Goal: Transaction & Acquisition: Obtain resource

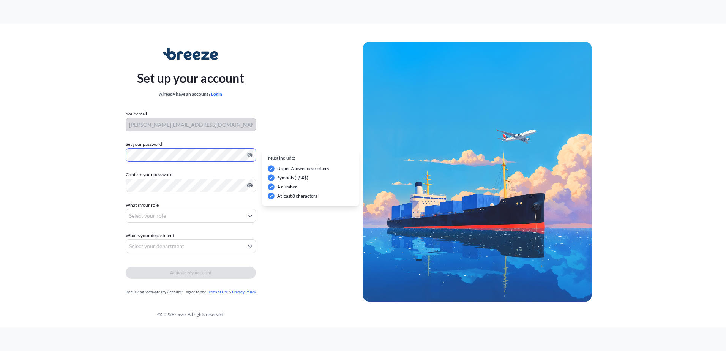
click at [53, 168] on div "Set up your account Already have an account? Login Your email howard@nfglobal.c…" at bounding box center [190, 172] width 345 height 278
click at [175, 214] on body "Set up your account Already have an account? Login Your email howard@nfglobal.c…" at bounding box center [363, 175] width 726 height 351
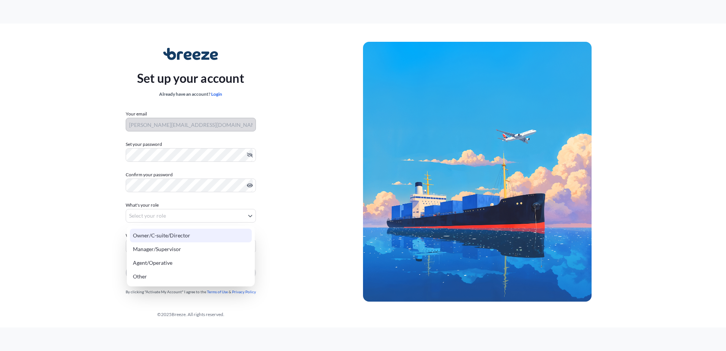
click at [180, 236] on div "Owner/C-suite/Director" at bounding box center [191, 235] width 122 height 14
select select "owner/c-suite/director"
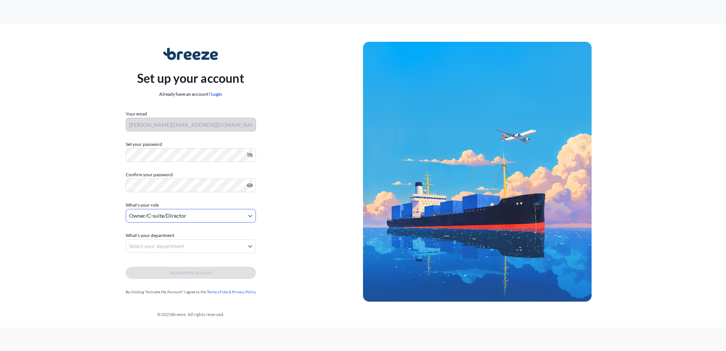
click at [186, 250] on body "Set up your account Already have an account? Login Your email howard@nfglobal.c…" at bounding box center [363, 175] width 726 height 351
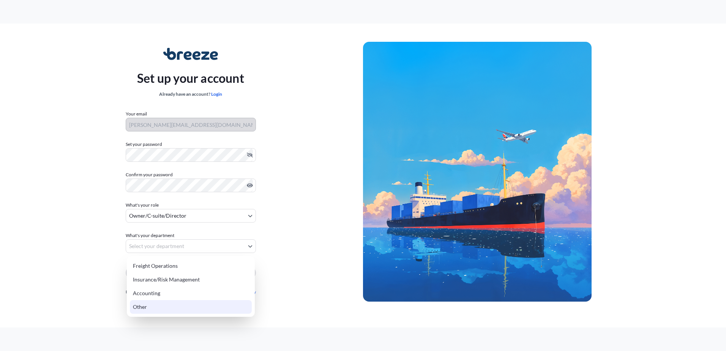
click at [180, 306] on div "Other" at bounding box center [191, 307] width 122 height 14
select select "other"
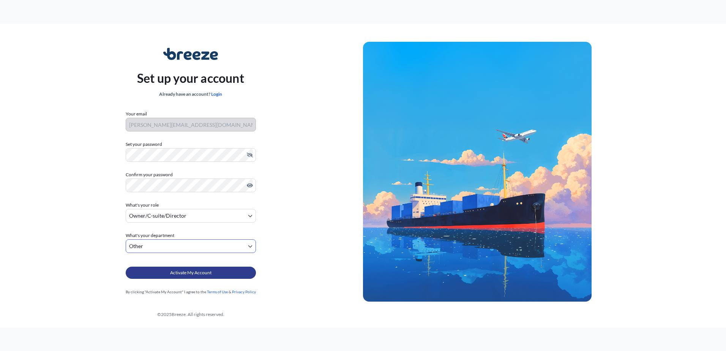
click at [182, 274] on span "Activate My Account" at bounding box center [190, 273] width 41 height 8
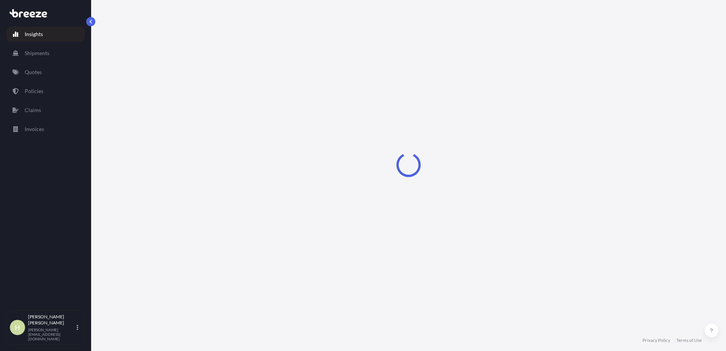
select select "2025"
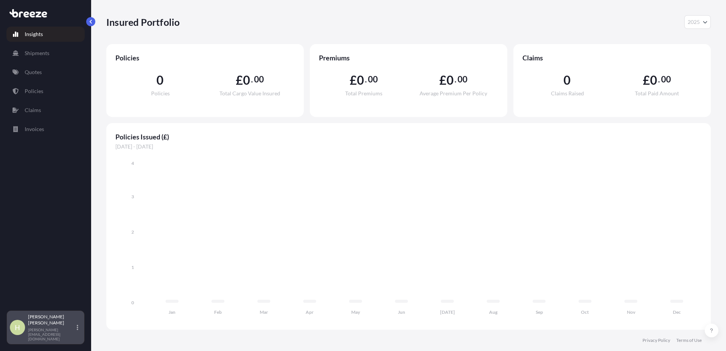
click at [77, 337] on div "H Howard Nickerson [EMAIL_ADDRESS][DOMAIN_NAME]" at bounding box center [45, 327] width 71 height 27
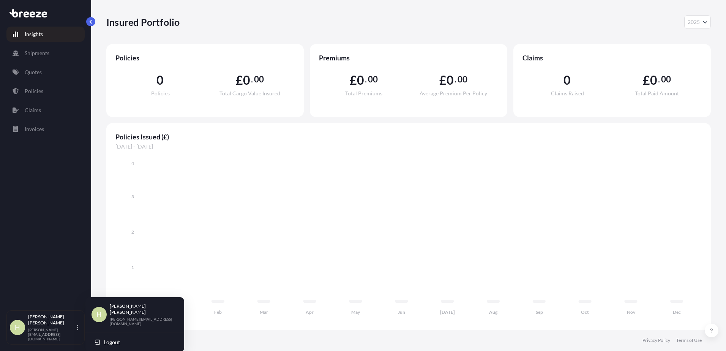
click at [46, 191] on div "Insights Shipments Quotes Policies Claims Invoices" at bounding box center [45, 165] width 78 height 290
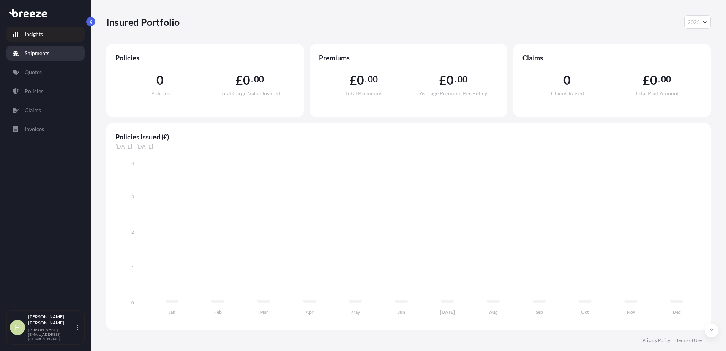
click at [42, 56] on p "Shipments" at bounding box center [37, 53] width 25 height 8
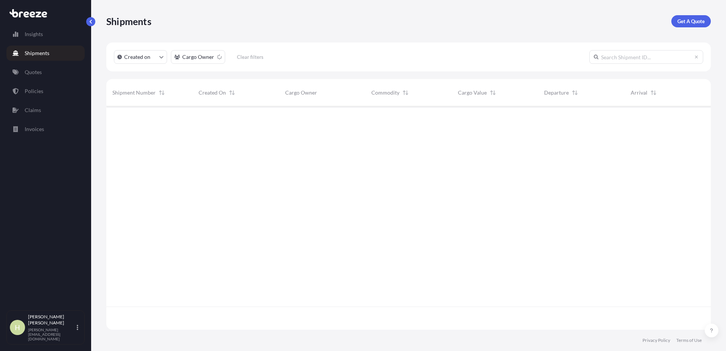
scroll to position [245, 599]
click at [37, 72] on p "Quotes" at bounding box center [33, 72] width 17 height 8
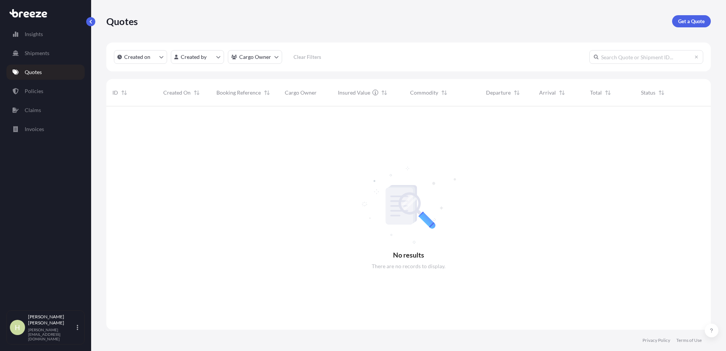
scroll to position [245, 599]
click at [38, 72] on p "Quotes" at bounding box center [33, 72] width 17 height 8
click at [696, 20] on p "Get a Quote" at bounding box center [691, 21] width 27 height 8
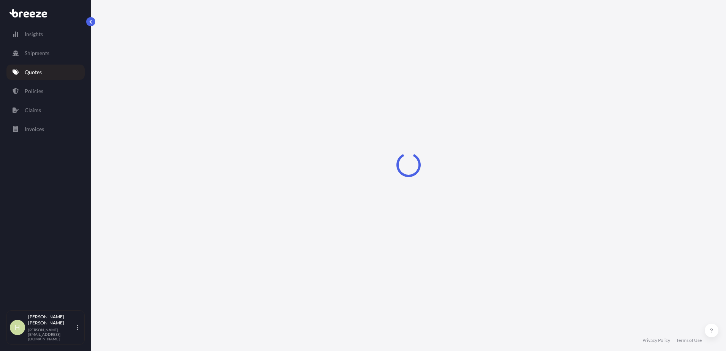
select select "Road"
select select "Sea"
select select "1"
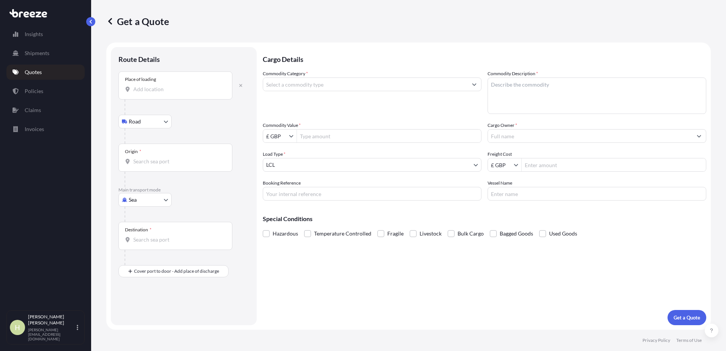
click at [159, 95] on div "Place of loading" at bounding box center [175, 85] width 114 height 28
click at [159, 93] on input "Place of loading" at bounding box center [178, 89] width 90 height 8
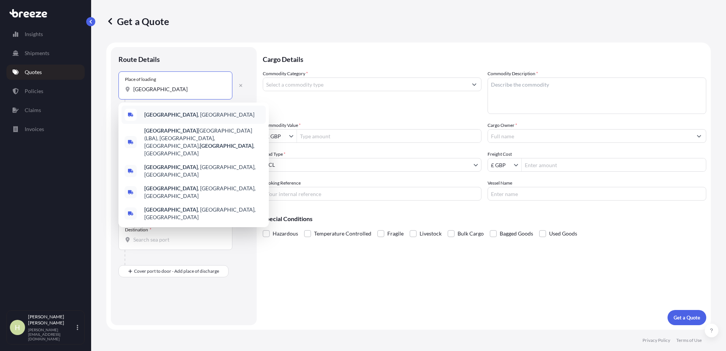
click at [154, 117] on b "[GEOGRAPHIC_DATA]" at bounding box center [171, 114] width 54 height 6
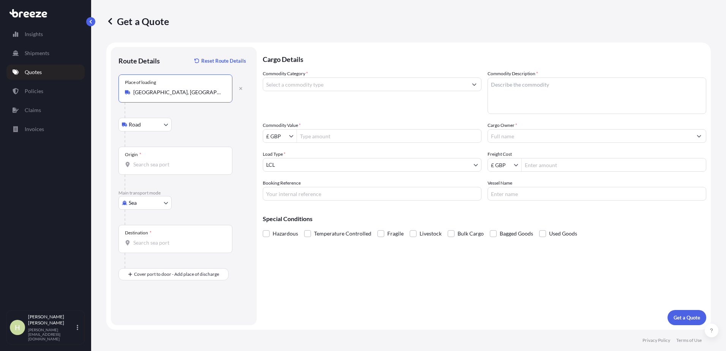
type input "[GEOGRAPHIC_DATA], [GEOGRAPHIC_DATA]"
click at [150, 202] on body "5 options available. Insights Shipments Quotes Policies Claims Invoices H Howar…" at bounding box center [363, 175] width 726 height 351
click at [146, 250] on div "Road" at bounding box center [144, 250] width 47 height 14
select select "Road"
click at [158, 171] on input "Destination *" at bounding box center [178, 171] width 90 height 8
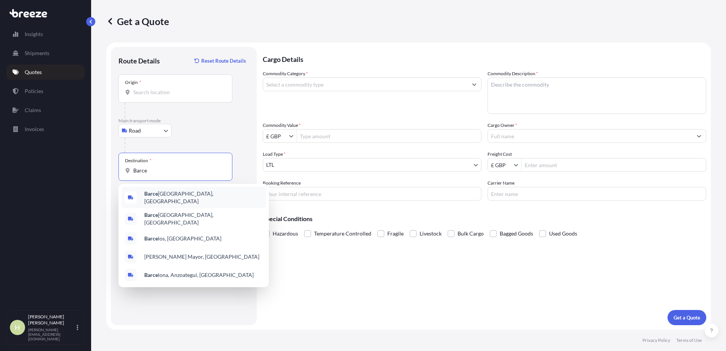
click at [161, 195] on span "[PERSON_NAME], [GEOGRAPHIC_DATA]" at bounding box center [203, 197] width 118 height 15
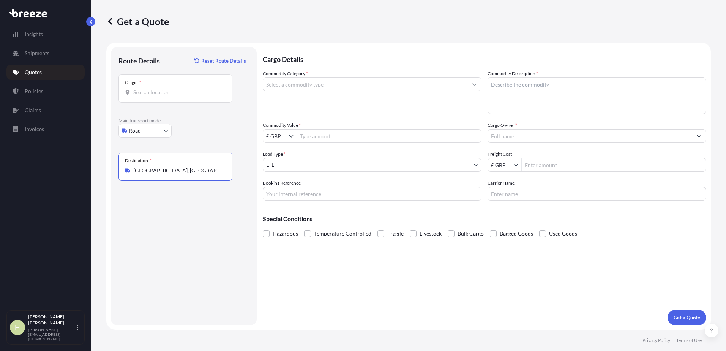
type input "[GEOGRAPHIC_DATA], [GEOGRAPHIC_DATA]"
click at [359, 84] on input "Commodity Category *" at bounding box center [365, 84] width 204 height 14
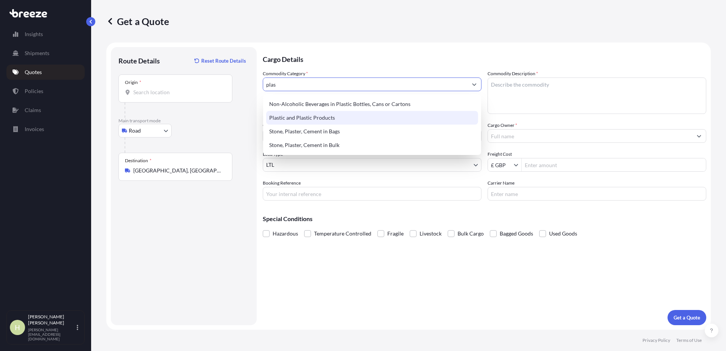
click at [317, 116] on div "Plastic and Plastic Products" at bounding box center [372, 118] width 212 height 14
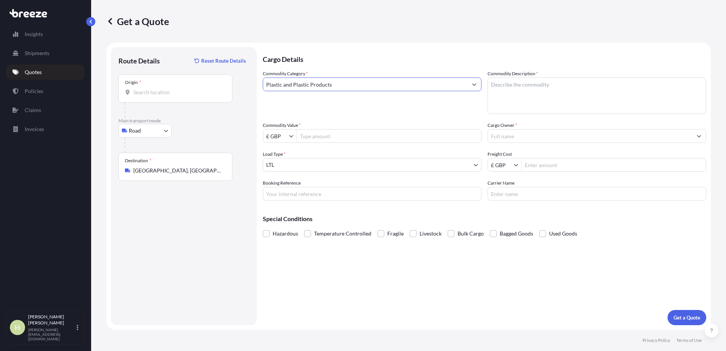
type input "Plastic and Plastic Products"
click at [315, 135] on input "Commodity Value *" at bounding box center [389, 136] width 184 height 14
type input "30,000"
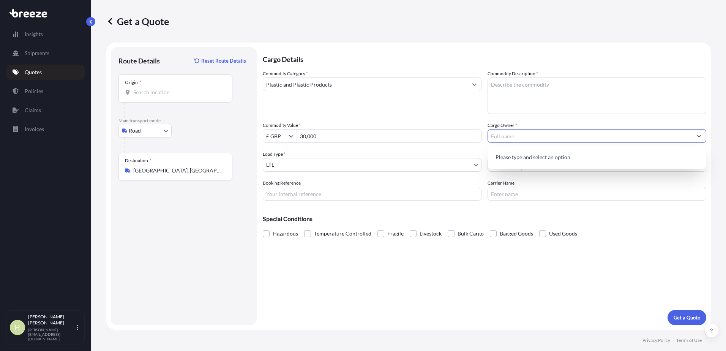
click at [566, 139] on input "Cargo Owner *" at bounding box center [590, 136] width 204 height 14
click at [698, 138] on button "Show suggestions" at bounding box center [699, 136] width 14 height 14
click at [698, 138] on icon "Show suggestions" at bounding box center [698, 136] width 5 height 5
click at [512, 157] on p "Please type and select an option" at bounding box center [597, 157] width 212 height 17
click at [521, 136] on input "Cargo Owner *" at bounding box center [590, 136] width 204 height 14
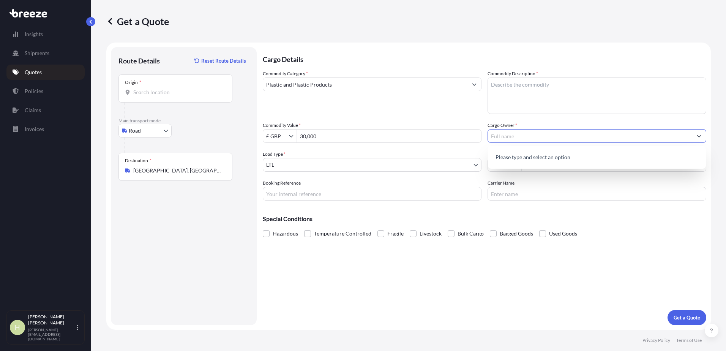
click at [351, 163] on body "0 options available. 0 options available. Insights Shipments Quotes Policies Cl…" at bounding box center [363, 175] width 726 height 351
click at [539, 162] on input "Freight Cost" at bounding box center [613, 165] width 184 height 14
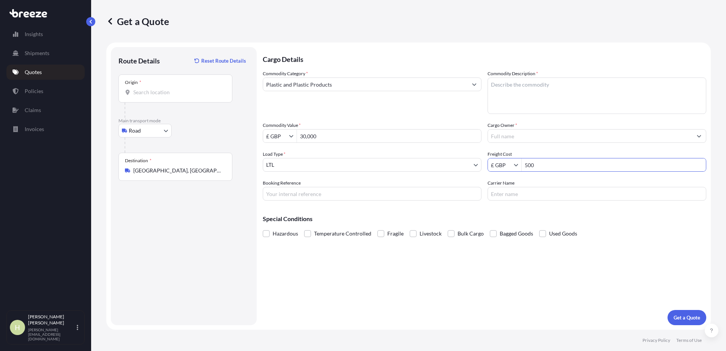
type input "500"
click at [519, 194] on input "Carrier Name" at bounding box center [596, 194] width 219 height 14
click at [681, 318] on p "Get a Quote" at bounding box center [686, 318] width 27 height 8
click at [526, 84] on textarea "Commodity Description *" at bounding box center [596, 95] width 219 height 36
type textarea "p"
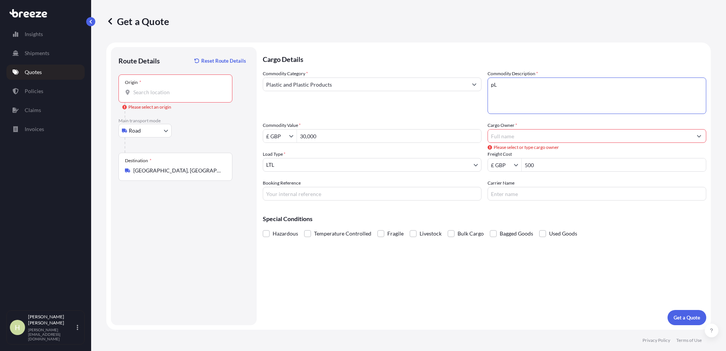
type textarea "p"
type textarea "Plastic Masterbatch"
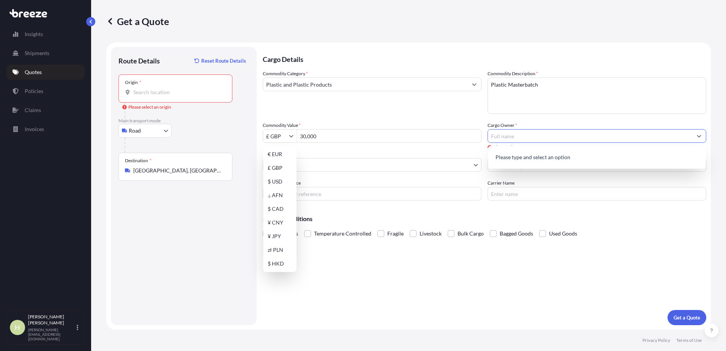
click at [589, 135] on input "Cargo Owner *" at bounding box center [590, 136] width 204 height 14
type input "NF Global"
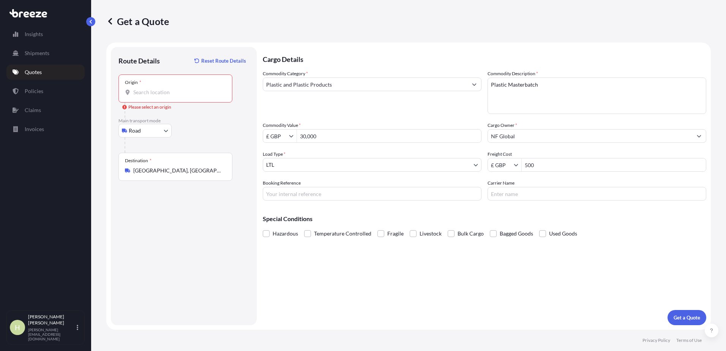
click at [559, 253] on div "Cargo Details Commodity Category * Plastic and Plastic Products Commodity Descr…" at bounding box center [484, 186] width 443 height 278
click at [677, 315] on p "Get a Quote" at bounding box center [686, 318] width 27 height 8
click at [163, 89] on input "Origin * Please select an origin" at bounding box center [178, 92] width 90 height 8
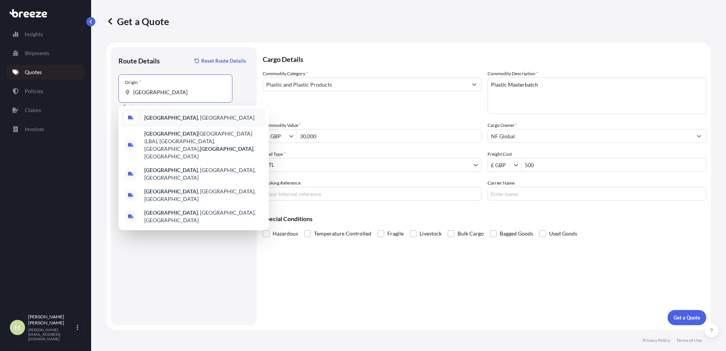
click at [153, 118] on b "[GEOGRAPHIC_DATA]" at bounding box center [171, 117] width 54 height 6
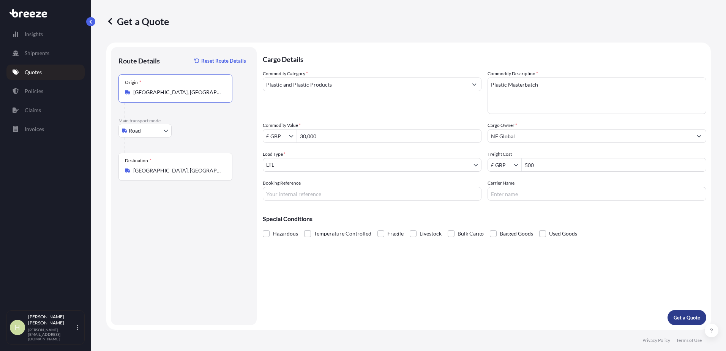
type input "[GEOGRAPHIC_DATA], [GEOGRAPHIC_DATA]"
click at [683, 317] on p "Get a Quote" at bounding box center [686, 318] width 27 height 8
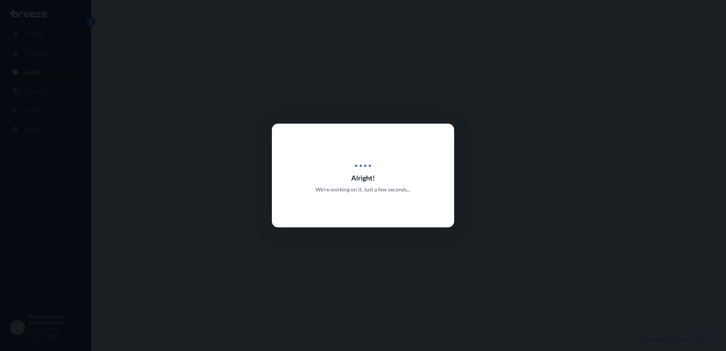
select select "Road"
select select "1"
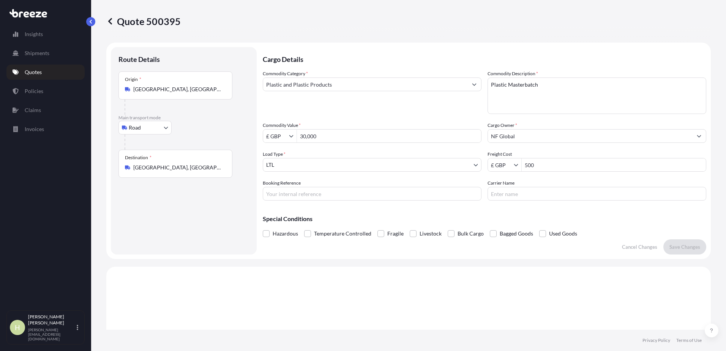
click at [345, 140] on input "30,000" at bounding box center [389, 136] width 184 height 14
drag, startPoint x: 346, startPoint y: 137, endPoint x: 215, endPoint y: 155, distance: 132.1
click at [244, 147] on form "Route Details Place of loading Road Road Rail Origin * [GEOGRAPHIC_DATA], [GEOG…" at bounding box center [408, 151] width 604 height 216
type input "500"
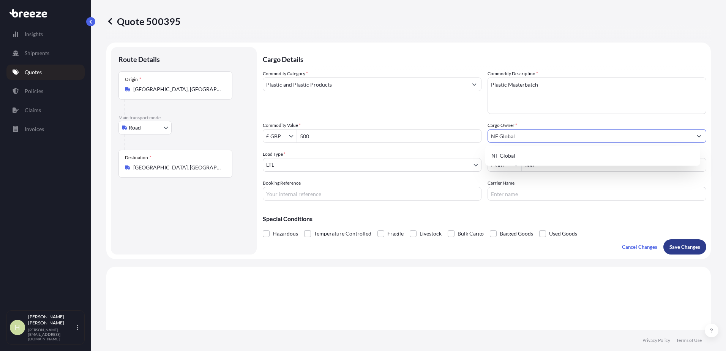
click at [679, 247] on p "Save Changes" at bounding box center [684, 247] width 31 height 8
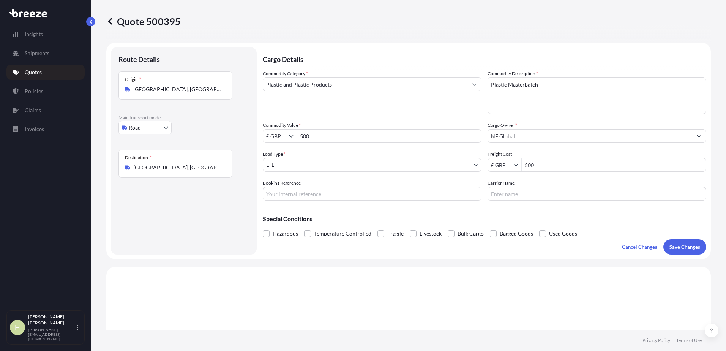
scroll to position [228, 0]
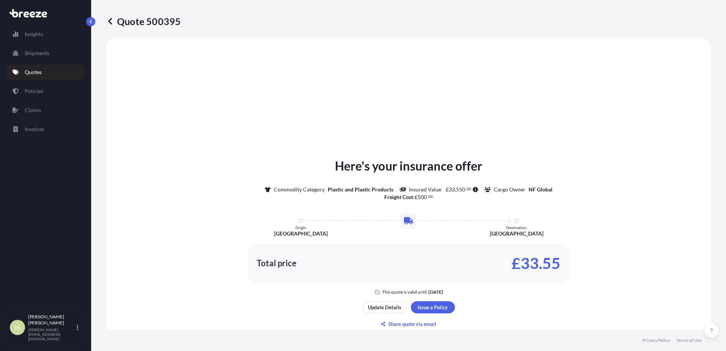
select select "Road"
select select "1"
type input "£ GBP"
click at [38, 55] on p "Shipments" at bounding box center [37, 53] width 25 height 8
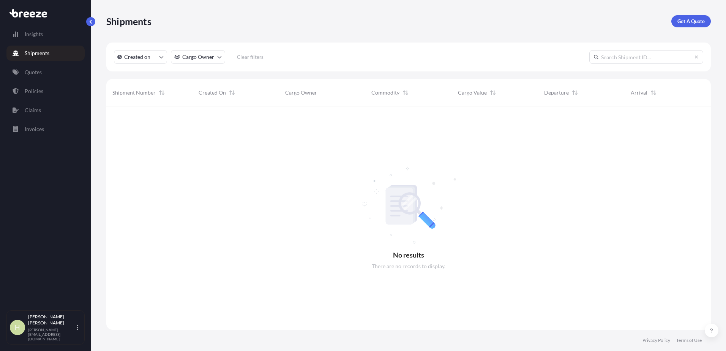
scroll to position [245, 599]
click at [27, 33] on p "Insights" at bounding box center [34, 34] width 18 height 8
select select "2025"
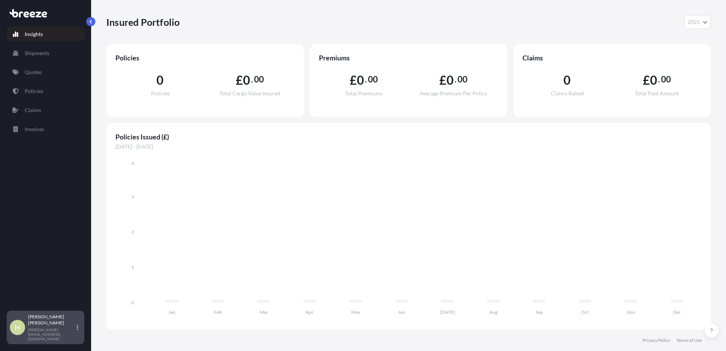
click at [78, 334] on div "H Howard Nickerson [EMAIL_ADDRESS][DOMAIN_NAME]" at bounding box center [45, 327] width 71 height 27
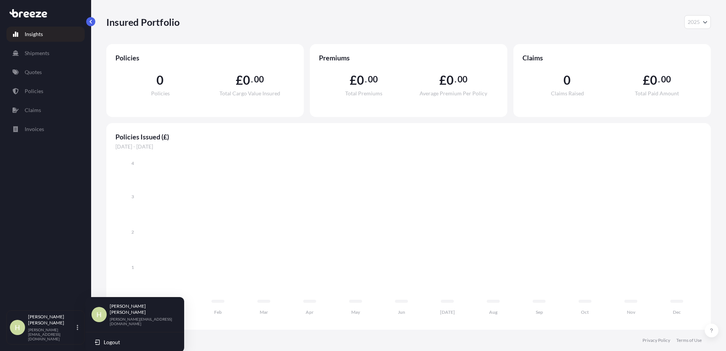
click at [56, 232] on div "Insights Shipments Quotes Policies Claims Invoices" at bounding box center [45, 165] width 78 height 290
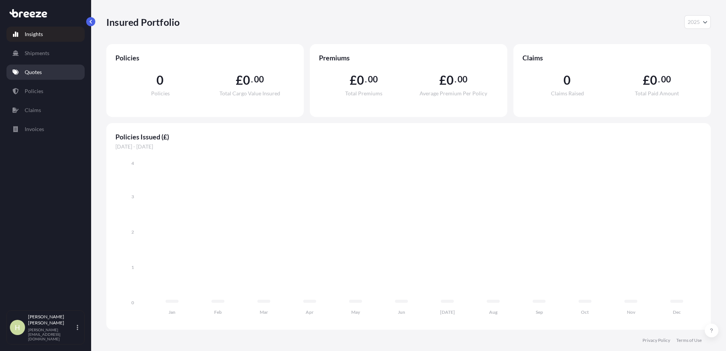
click at [45, 71] on link "Quotes" at bounding box center [45, 72] width 78 height 15
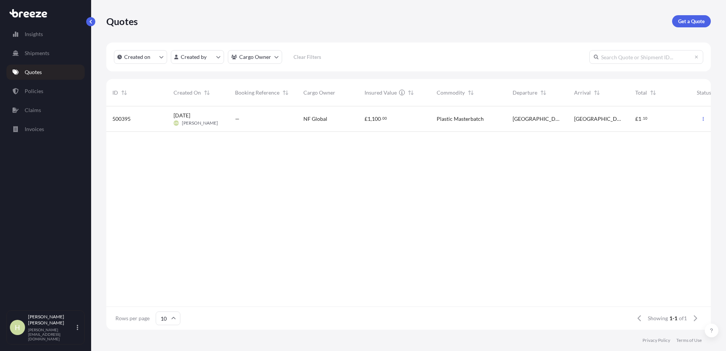
scroll to position [222, 599]
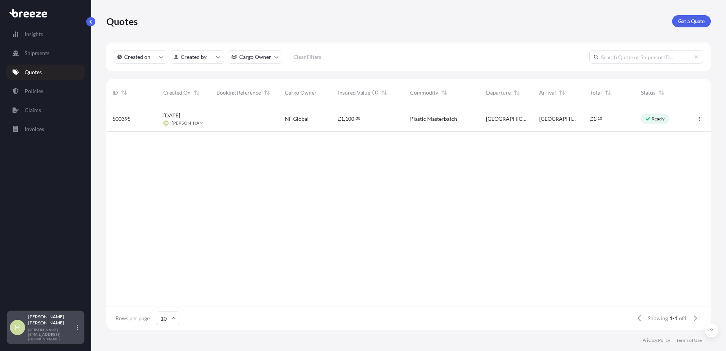
click at [78, 333] on div "H Howard Nickerson [EMAIL_ADDRESS][DOMAIN_NAME]" at bounding box center [45, 327] width 71 height 27
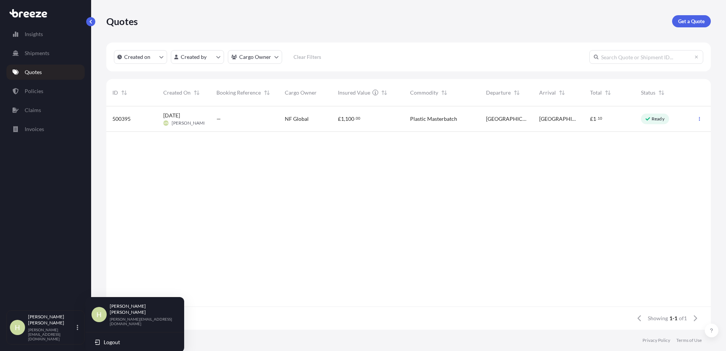
click at [101, 312] on span "H" at bounding box center [98, 314] width 5 height 8
click at [58, 224] on div "Insights Shipments Quotes Policies Claims Invoices" at bounding box center [45, 165] width 78 height 290
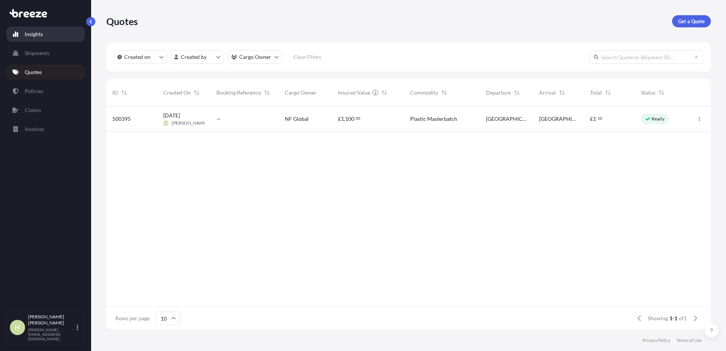
click at [38, 36] on p "Insights" at bounding box center [34, 34] width 18 height 8
select select "2025"
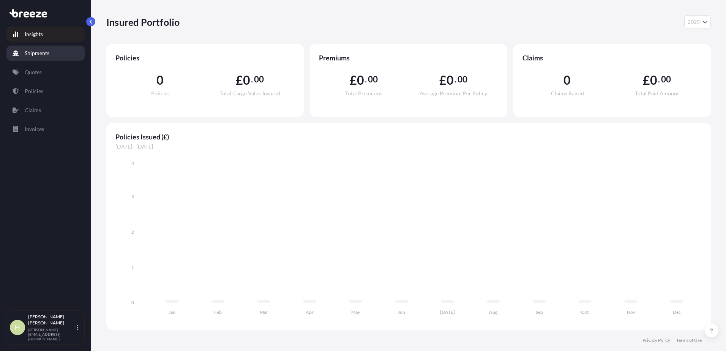
click at [45, 53] on p "Shipments" at bounding box center [37, 53] width 25 height 8
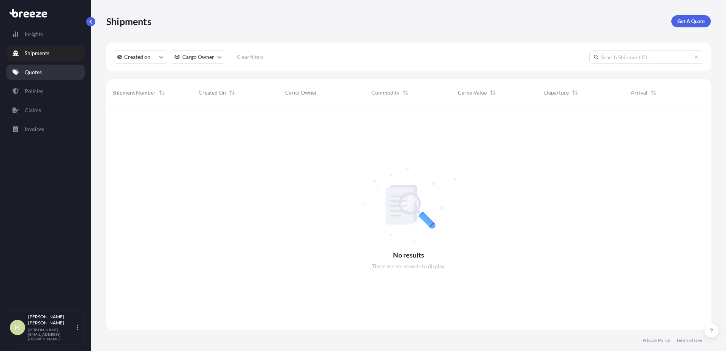
scroll to position [245, 599]
click at [39, 72] on p "Quotes" at bounding box center [33, 72] width 17 height 8
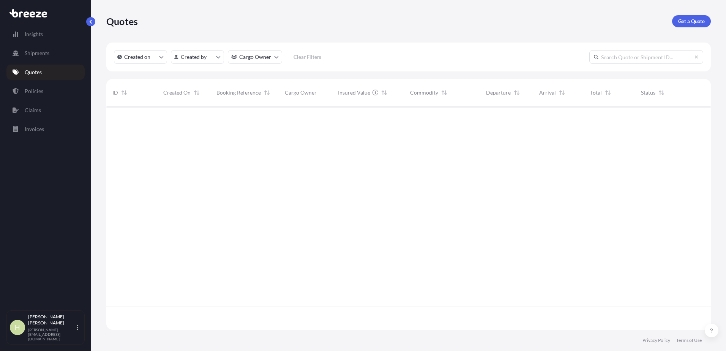
scroll to position [222, 599]
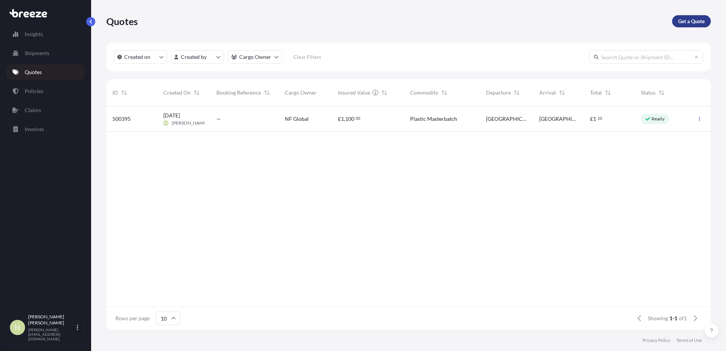
click at [691, 20] on p "Get a Quote" at bounding box center [691, 21] width 27 height 8
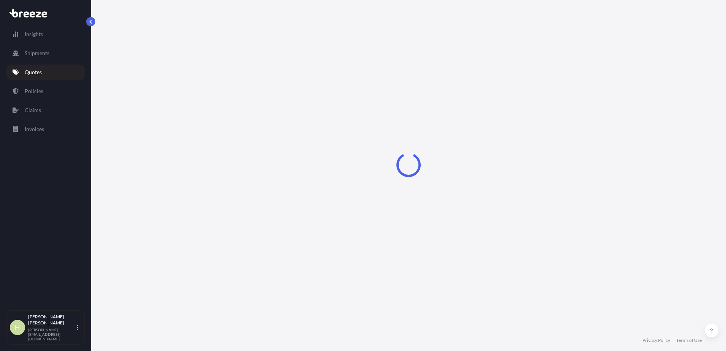
select select "Road"
select select "Sea"
select select "1"
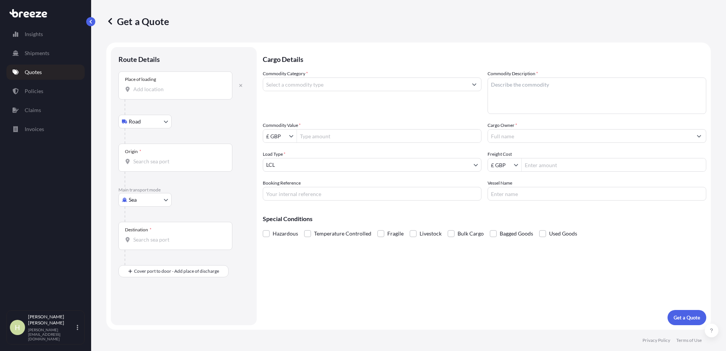
click at [176, 90] on input "Place of loading" at bounding box center [178, 89] width 90 height 8
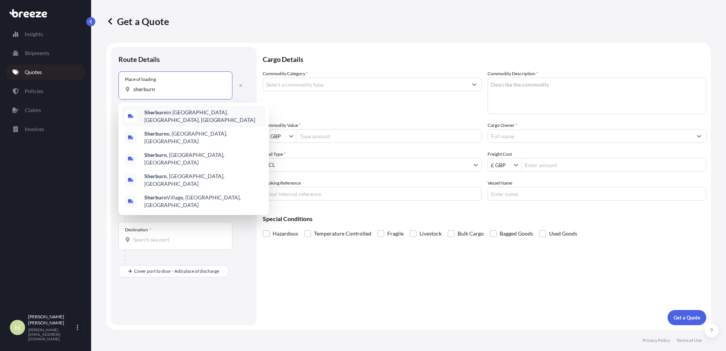
click at [194, 116] on span "Sherburn in [GEOGRAPHIC_DATA], [GEOGRAPHIC_DATA], [GEOGRAPHIC_DATA]" at bounding box center [203, 116] width 118 height 15
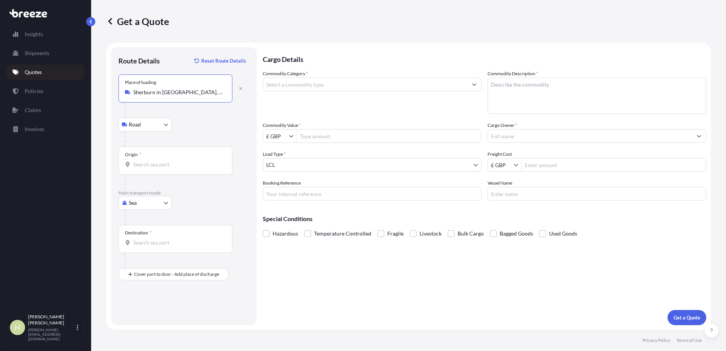
type input "Sherburn in [GEOGRAPHIC_DATA], [GEOGRAPHIC_DATA], [GEOGRAPHIC_DATA]"
click at [157, 164] on input "Origin *" at bounding box center [178, 165] width 90 height 8
type input "GBSOU - [GEOGRAPHIC_DATA], [GEOGRAPHIC_DATA]"
click at [146, 241] on input "Destination *" at bounding box center [178, 243] width 90 height 8
type input "USORF - [GEOGRAPHIC_DATA], [GEOGRAPHIC_DATA]"
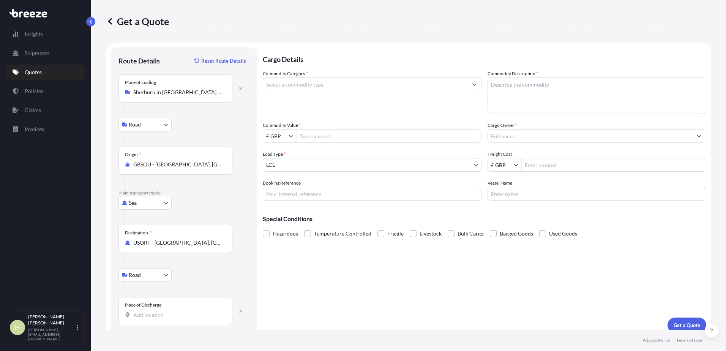
scroll to position [8, 0]
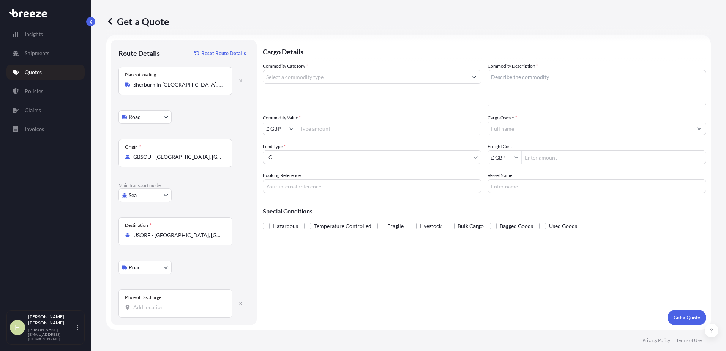
click at [154, 307] on input "Place of Discharge" at bounding box center [178, 307] width 90 height 8
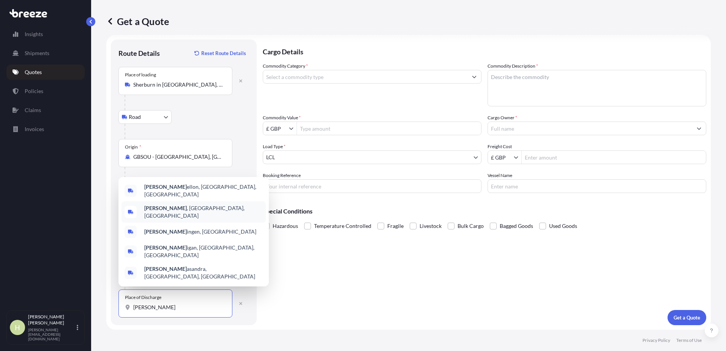
click at [160, 218] on span "[PERSON_NAME] , [GEOGRAPHIC_DATA], [GEOGRAPHIC_DATA]" at bounding box center [203, 211] width 118 height 15
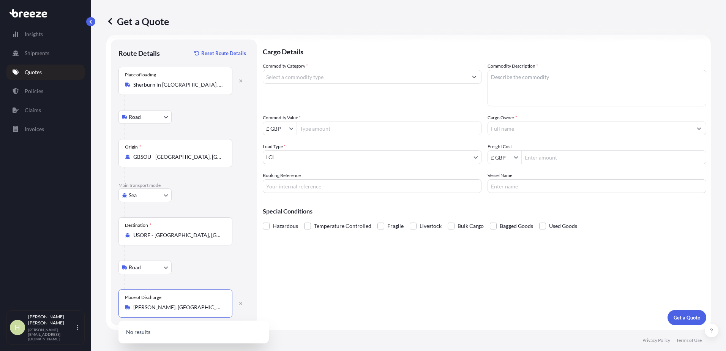
type input "[PERSON_NAME], [GEOGRAPHIC_DATA], [GEOGRAPHIC_DATA]"
click at [318, 79] on input "Commodity Category *" at bounding box center [365, 77] width 204 height 14
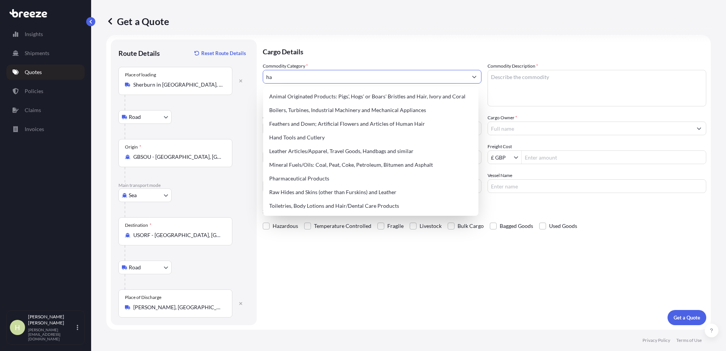
type input "h"
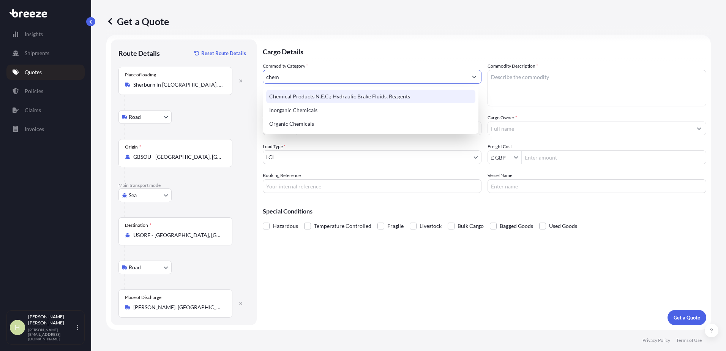
click at [304, 76] on input "chem" at bounding box center [365, 77] width 204 height 14
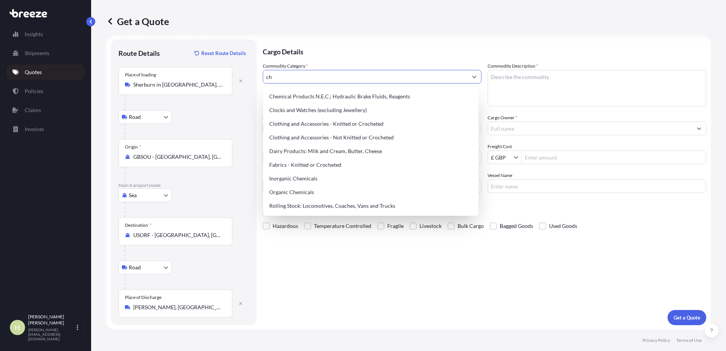
type input "c"
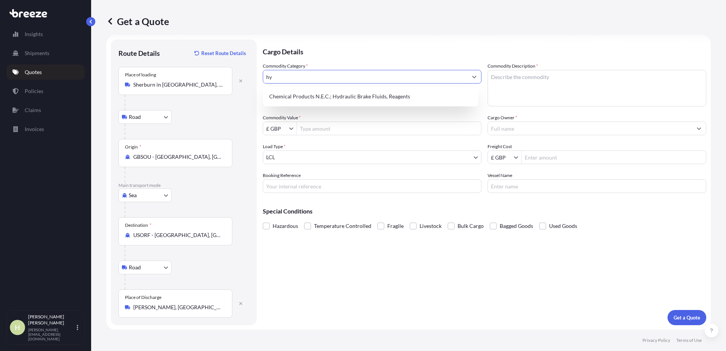
type input "h"
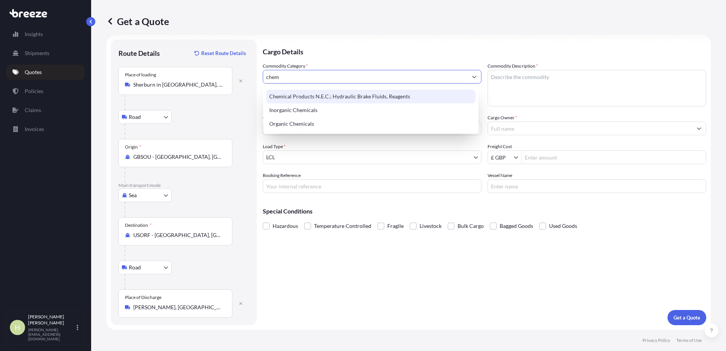
click at [295, 98] on div "Chemical Products N.E.C.; Hydraulic Brake Fluids, Reagents" at bounding box center [370, 97] width 209 height 14
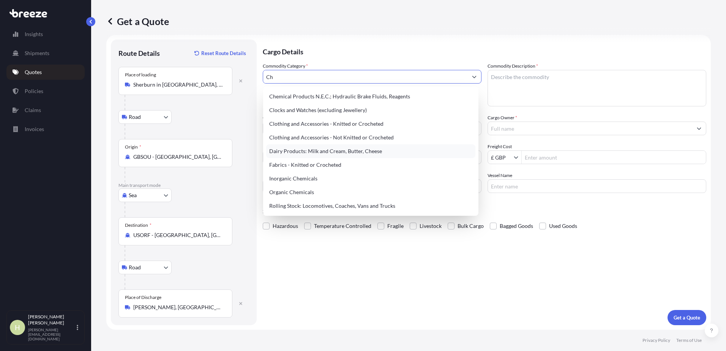
type input "C"
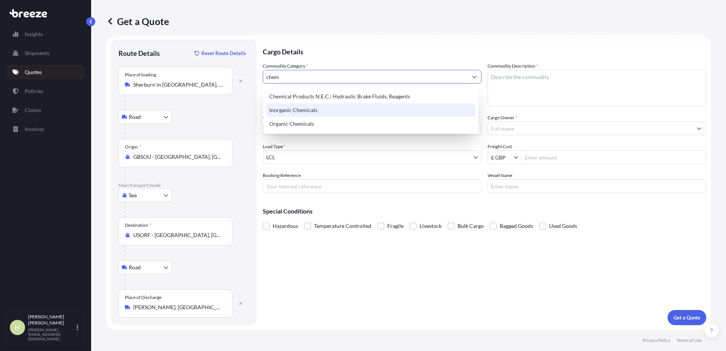
click at [293, 111] on div "Inorganic Chemicals" at bounding box center [370, 110] width 209 height 14
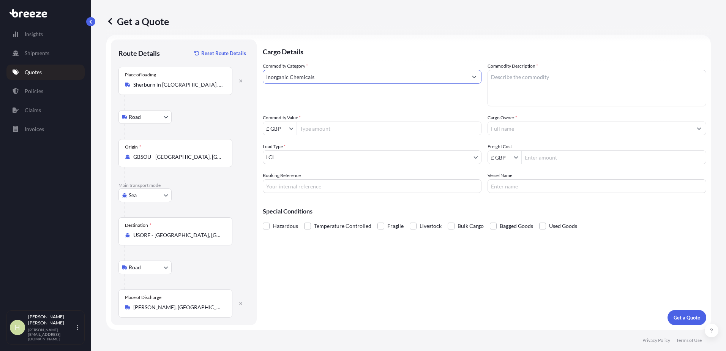
type input "Inorganic Chemicals"
click at [523, 84] on textarea "Commodity Description *" at bounding box center [596, 88] width 219 height 36
type textarea "h"
type textarea "HYDROFLOURIC ACID"
click at [341, 129] on input "Commodity Value *" at bounding box center [389, 128] width 184 height 14
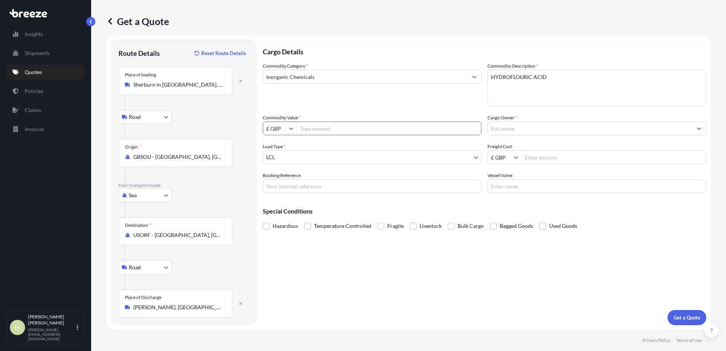
click at [499, 130] on input "Cargo Owner *" at bounding box center [590, 128] width 204 height 14
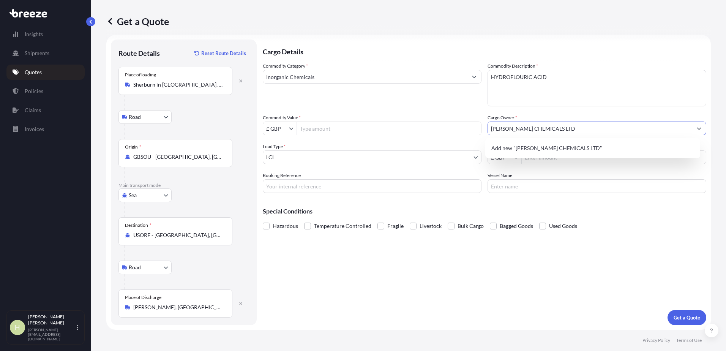
type input "[PERSON_NAME] CHEMICALS LTD"
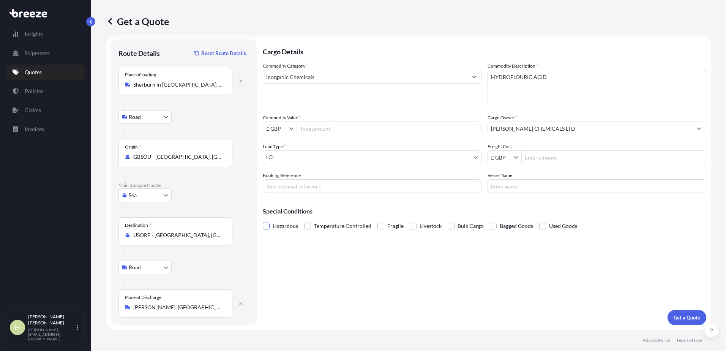
click at [268, 222] on span at bounding box center [266, 225] width 7 height 7
click at [263, 220] on input "Hazardous" at bounding box center [263, 220] width 0 height 0
click at [527, 158] on input "Freight Cost" at bounding box center [613, 157] width 184 height 14
click at [527, 155] on input "Freight Cost" at bounding box center [613, 157] width 184 height 14
click at [539, 158] on input "Freight Cost" at bounding box center [613, 157] width 184 height 14
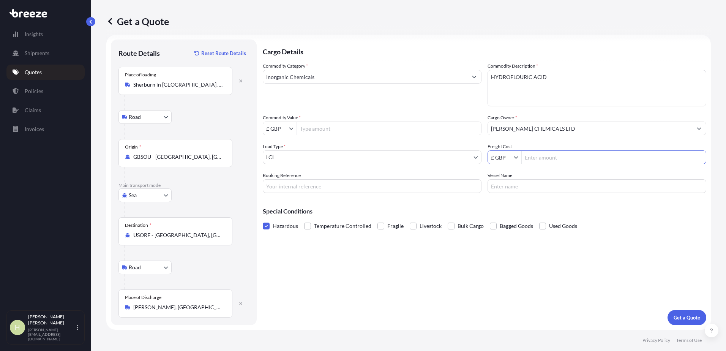
click at [360, 128] on input "Commodity Value *" at bounding box center [389, 128] width 184 height 14
type input "22,135"
click at [553, 157] on input "Freight Cost" at bounding box center [613, 157] width 184 height 14
type input "2,000"
click at [520, 186] on input "Vessel Name" at bounding box center [596, 186] width 219 height 14
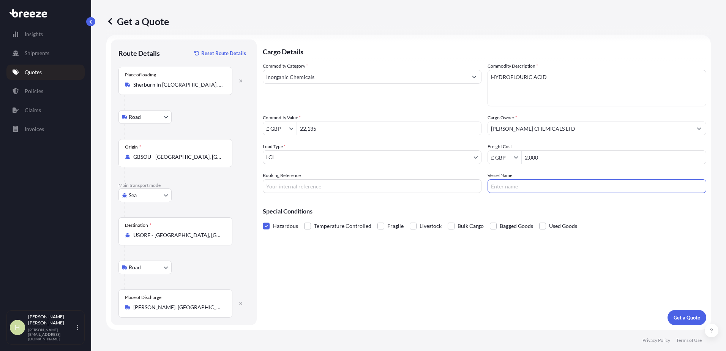
click at [370, 274] on div "Cargo Details Commodity Category * Inorganic Chemicals Commodity Description * …" at bounding box center [484, 181] width 443 height 285
click at [675, 317] on p "Get a Quote" at bounding box center [686, 318] width 27 height 8
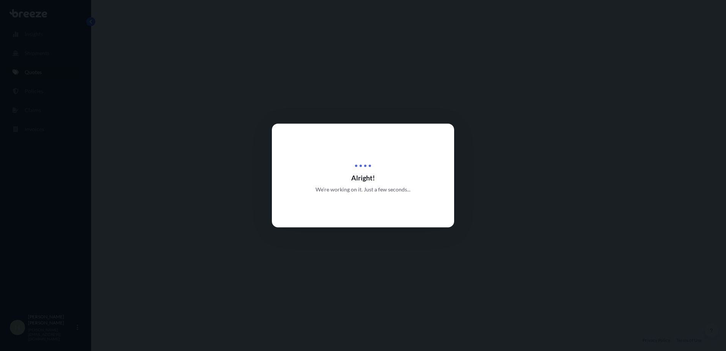
scroll to position [304, 0]
select select "Road"
select select "Sea"
select select "Road"
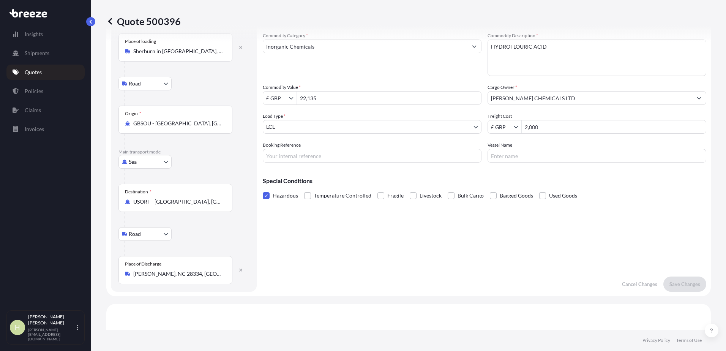
scroll to position [0, 0]
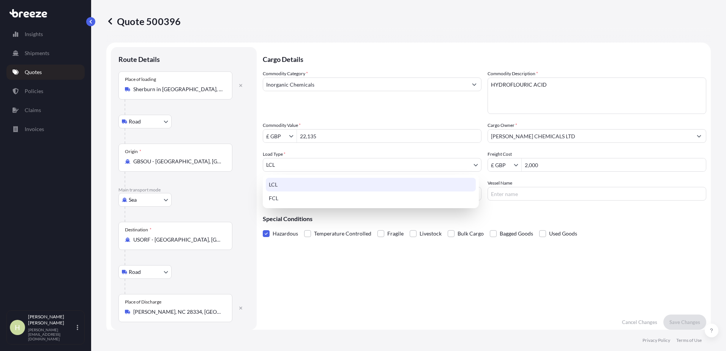
click at [459, 165] on body "Insights Shipments Quotes Policies Claims Invoices H Howard Nickerson [EMAIL_AD…" at bounding box center [363, 175] width 726 height 351
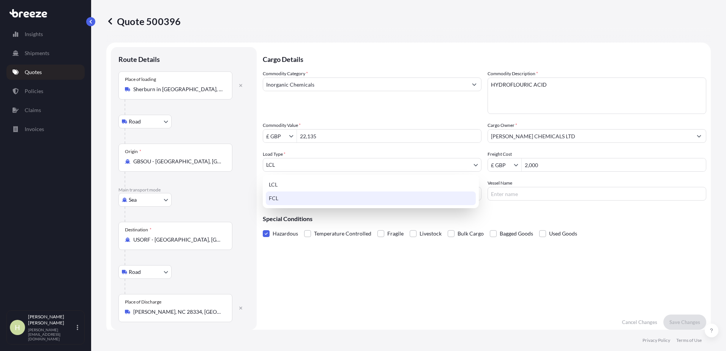
click at [321, 195] on div "FCL" at bounding box center [371, 198] width 210 height 14
select select "2"
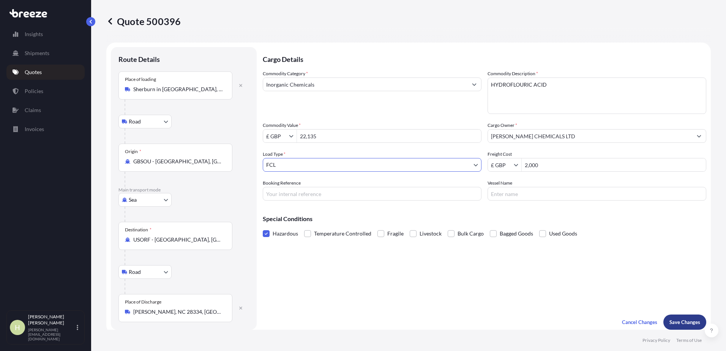
click at [676, 323] on p "Save Changes" at bounding box center [684, 322] width 31 height 8
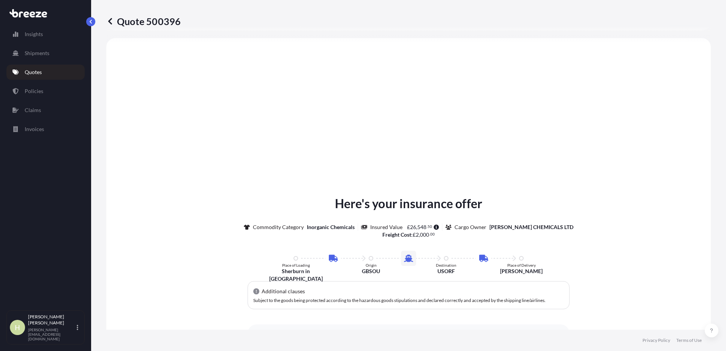
select select "Road"
select select "Sea"
select select "Road"
select select "2"
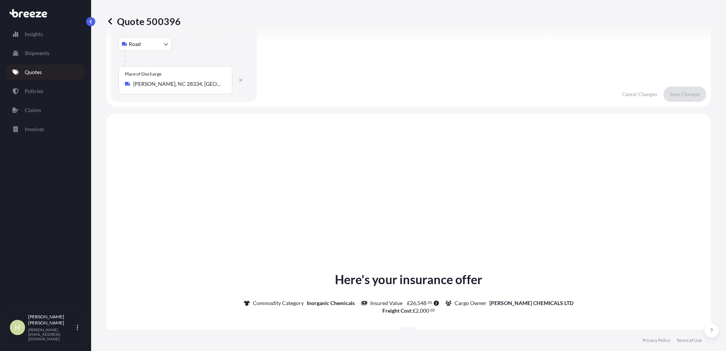
scroll to position [380, 0]
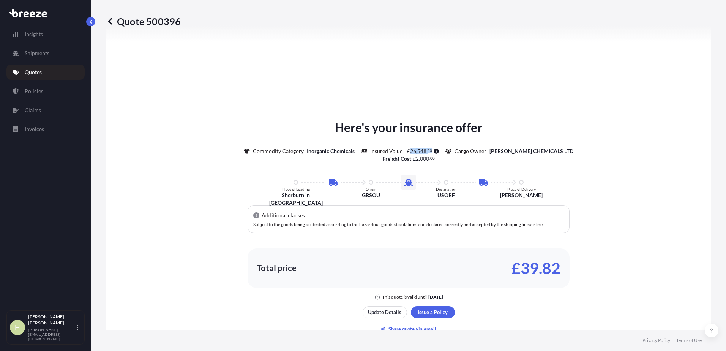
drag, startPoint x: 417, startPoint y: 151, endPoint x: 441, endPoint y: 153, distance: 23.6
click at [439, 153] on span "£ 26 , 548 . 50" at bounding box center [422, 150] width 34 height 5
drag, startPoint x: 441, startPoint y: 153, endPoint x: 528, endPoint y: 110, distance: 96.9
click at [528, 110] on div "Here's your insurance offer Commodity Category Inorganic Chemicals Insured Valu…" at bounding box center [408, 227] width 583 height 508
drag, startPoint x: 510, startPoint y: 270, endPoint x: 575, endPoint y: 274, distance: 65.8
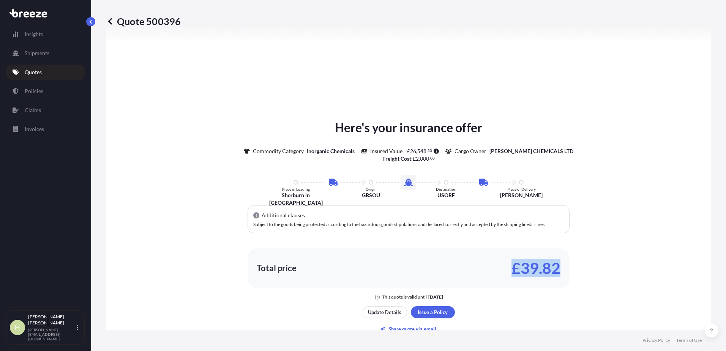
click at [575, 274] on div "Here's your insurance offer Commodity Category Inorganic Chemicals Insured Valu…" at bounding box center [408, 208] width 583 height 181
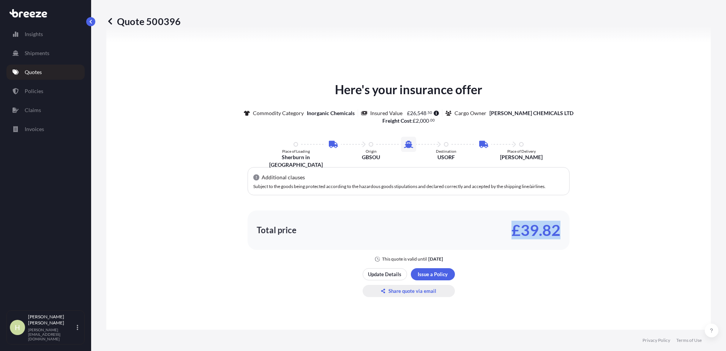
click at [392, 291] on p "Share quote via email" at bounding box center [412, 291] width 48 height 8
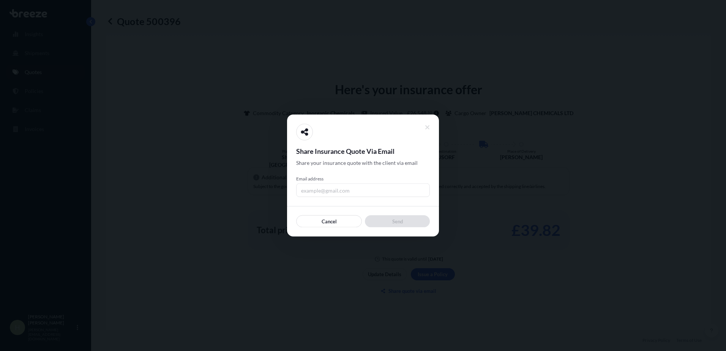
click at [361, 189] on input "Email address" at bounding box center [363, 190] width 134 height 14
type input "[PERSON_NAME][EMAIL_ADDRESS][DOMAIN_NAME]"
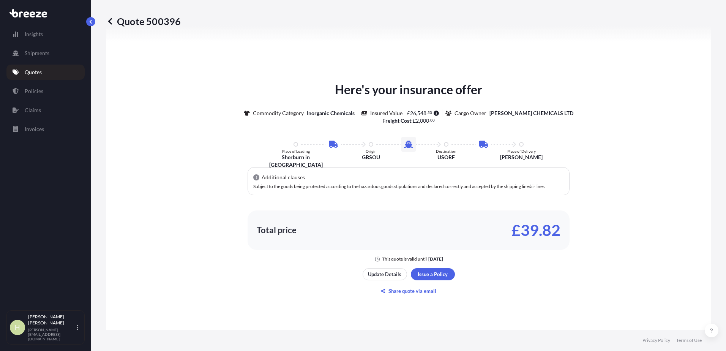
scroll to position [380, 0]
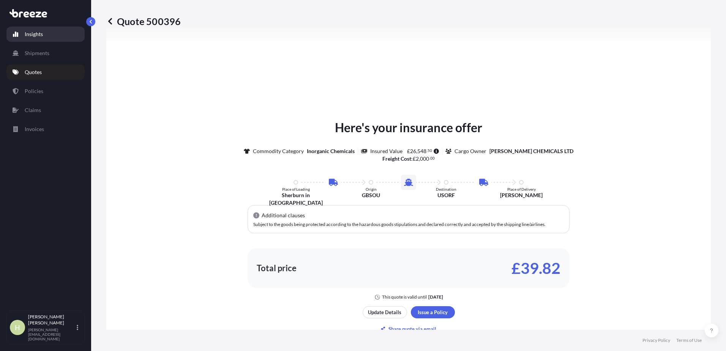
click at [47, 37] on link "Insights" at bounding box center [45, 34] width 78 height 15
select select "2025"
